Goal: Task Accomplishment & Management: Complete application form

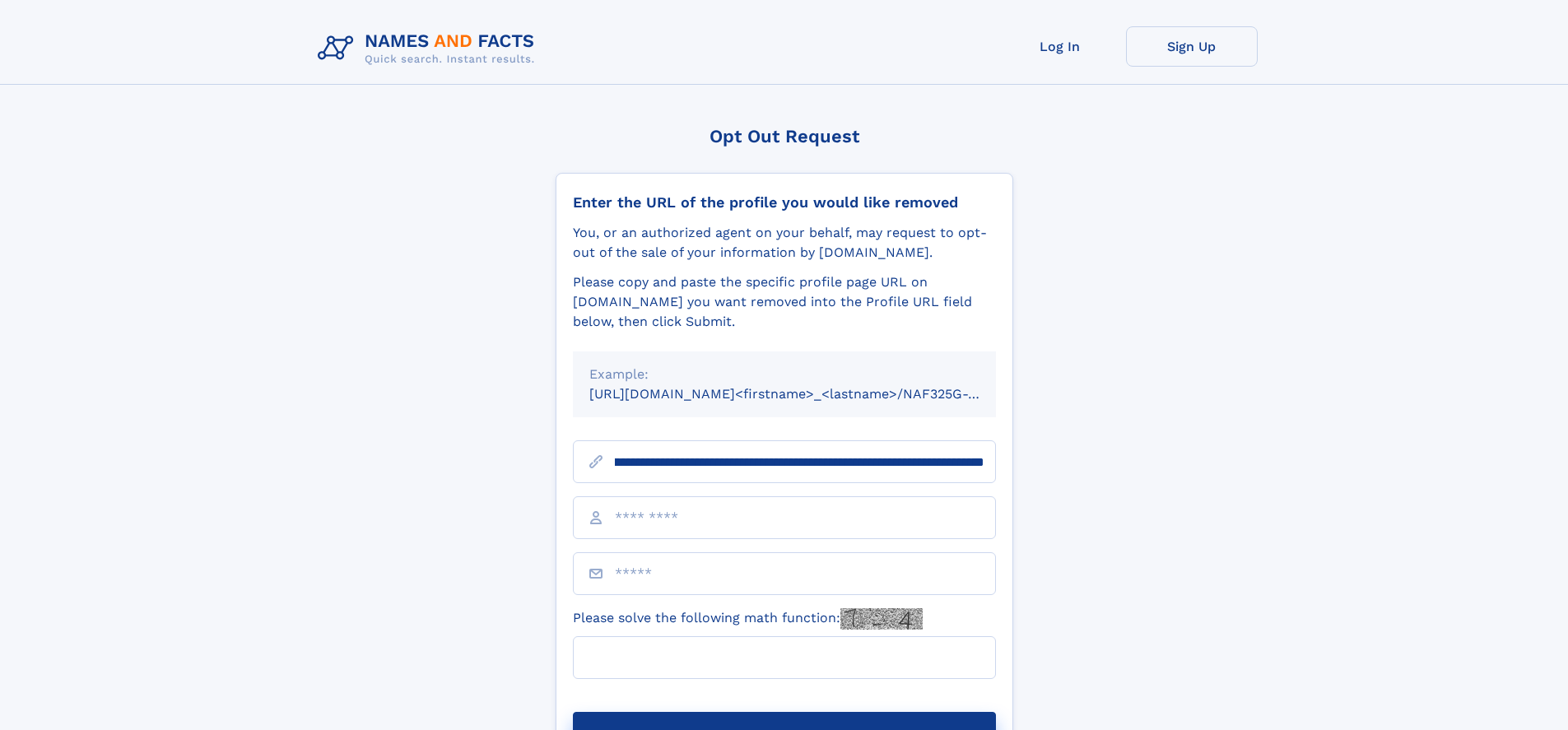
scroll to position [0, 188]
type input "**********"
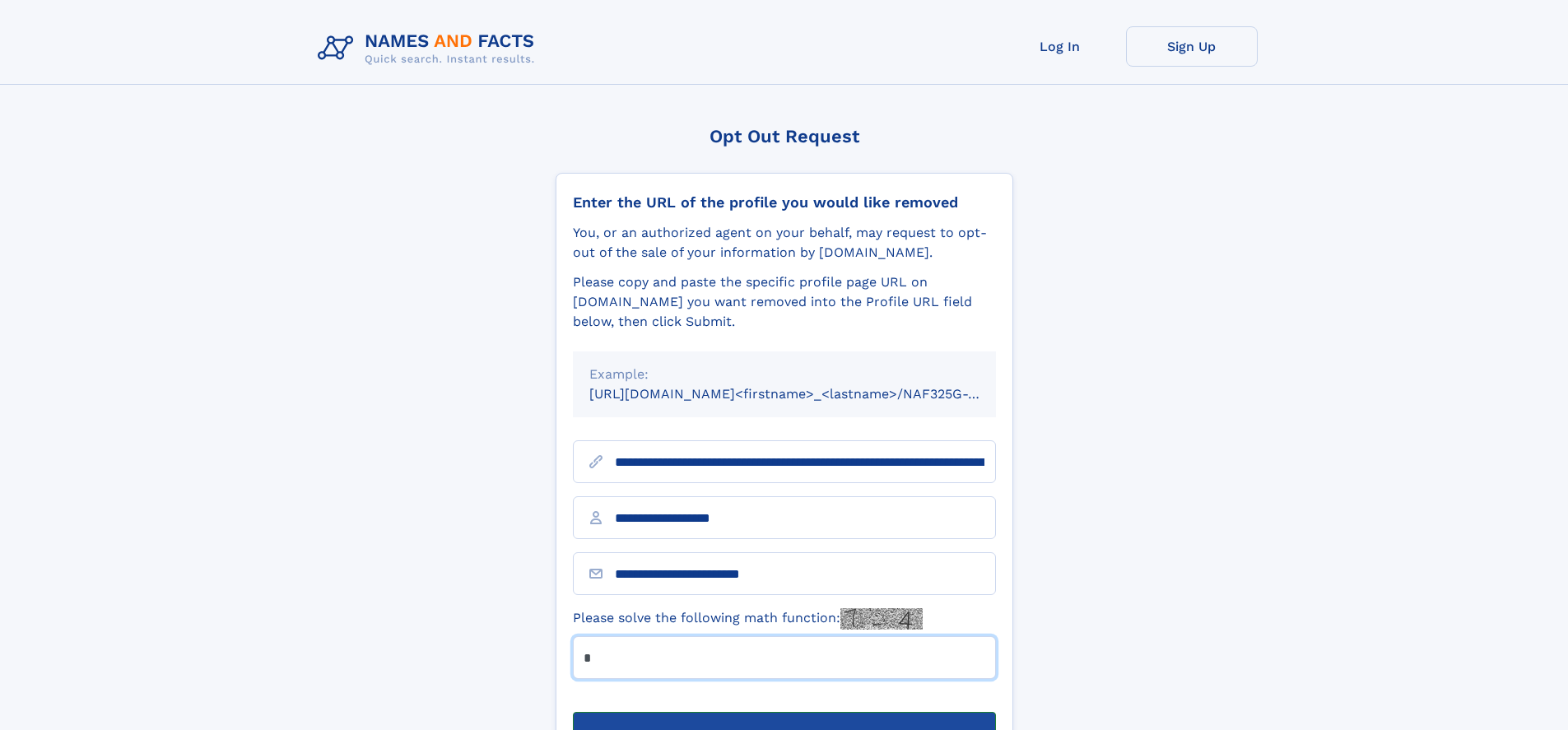
type input "*"
click at [784, 712] on button "Submit Opt Out Request" at bounding box center [784, 738] width 423 height 53
